Goal: Task Accomplishment & Management: Manage account settings

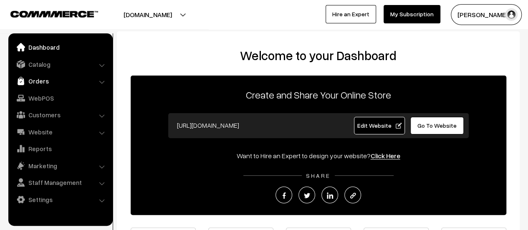
click at [37, 83] on link "Orders" at bounding box center [59, 80] width 99 height 15
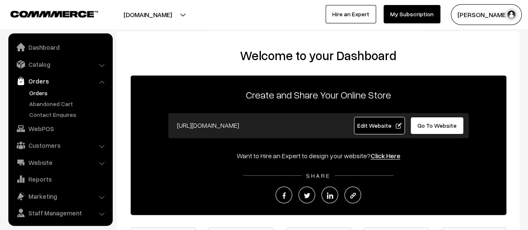
click at [40, 95] on link "Orders" at bounding box center [68, 92] width 83 height 9
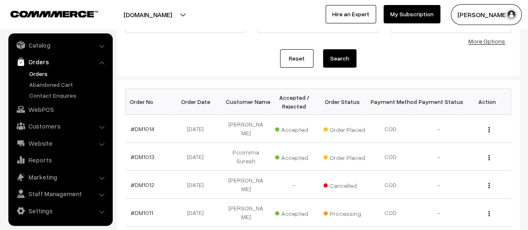
scroll to position [82, 0]
click at [144, 153] on link "#DM1013" at bounding box center [143, 156] width 24 height 7
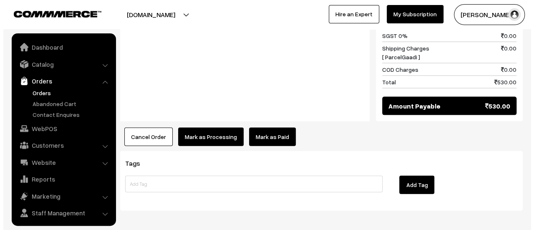
scroll to position [19, 0]
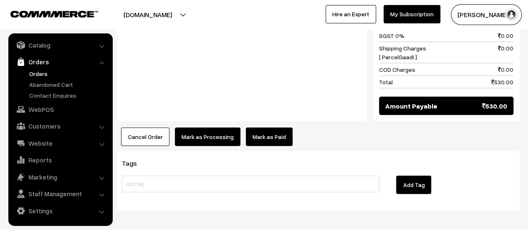
click at [205, 128] on button "Mark as Processing" at bounding box center [207, 137] width 65 height 18
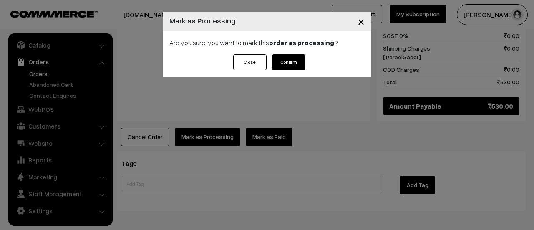
click at [287, 58] on button "Confirm" at bounding box center [288, 62] width 33 height 16
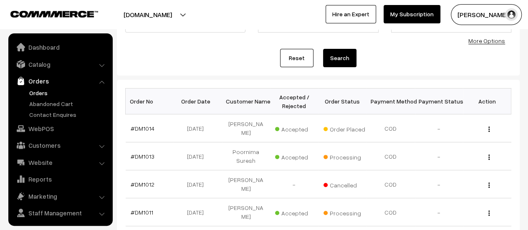
scroll to position [19, 0]
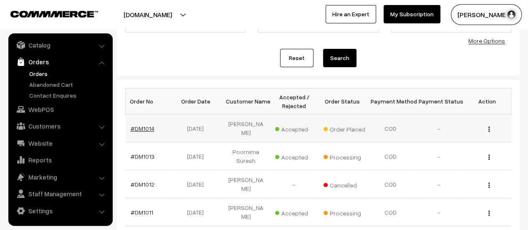
click at [141, 125] on link "#DM1014" at bounding box center [143, 128] width 24 height 7
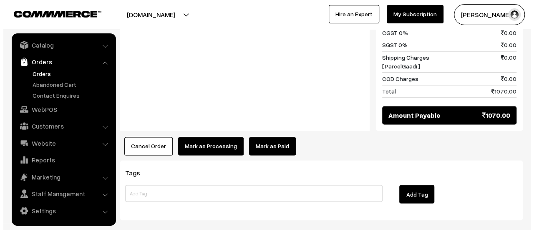
scroll to position [669, 0]
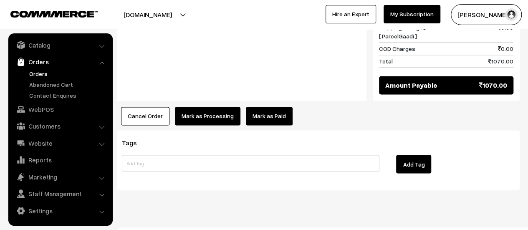
click at [205, 107] on button "Mark as Processing" at bounding box center [207, 116] width 65 height 18
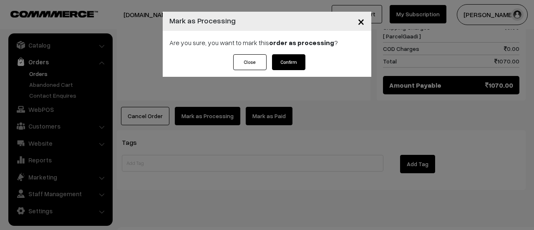
click at [284, 60] on button "Confirm" at bounding box center [288, 62] width 33 height 16
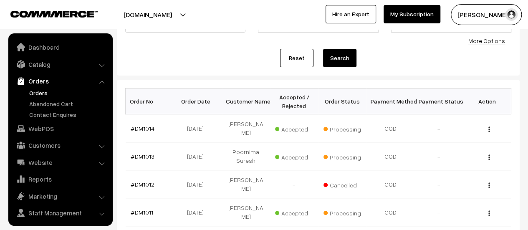
scroll to position [19, 0]
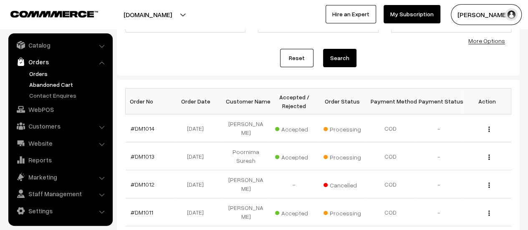
click at [52, 83] on link "Abandoned Cart" at bounding box center [68, 84] width 83 height 9
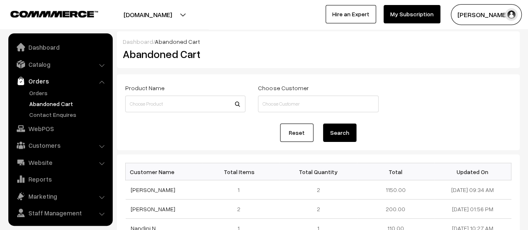
scroll to position [19, 0]
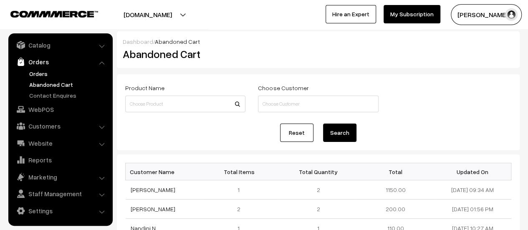
click at [34, 72] on link "Orders" at bounding box center [68, 73] width 83 height 9
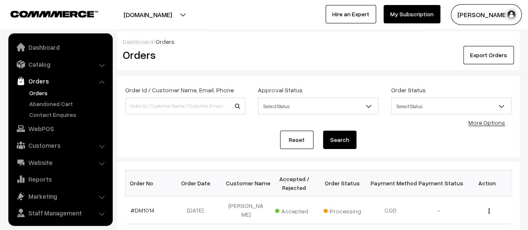
scroll to position [19, 0]
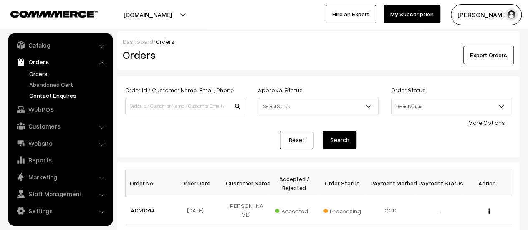
click at [42, 95] on link "Contact Enquires" at bounding box center [68, 95] width 83 height 9
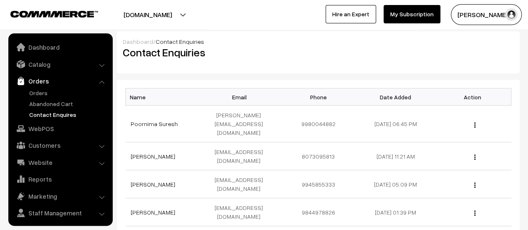
scroll to position [19, 0]
